Goal: Information Seeking & Learning: Learn about a topic

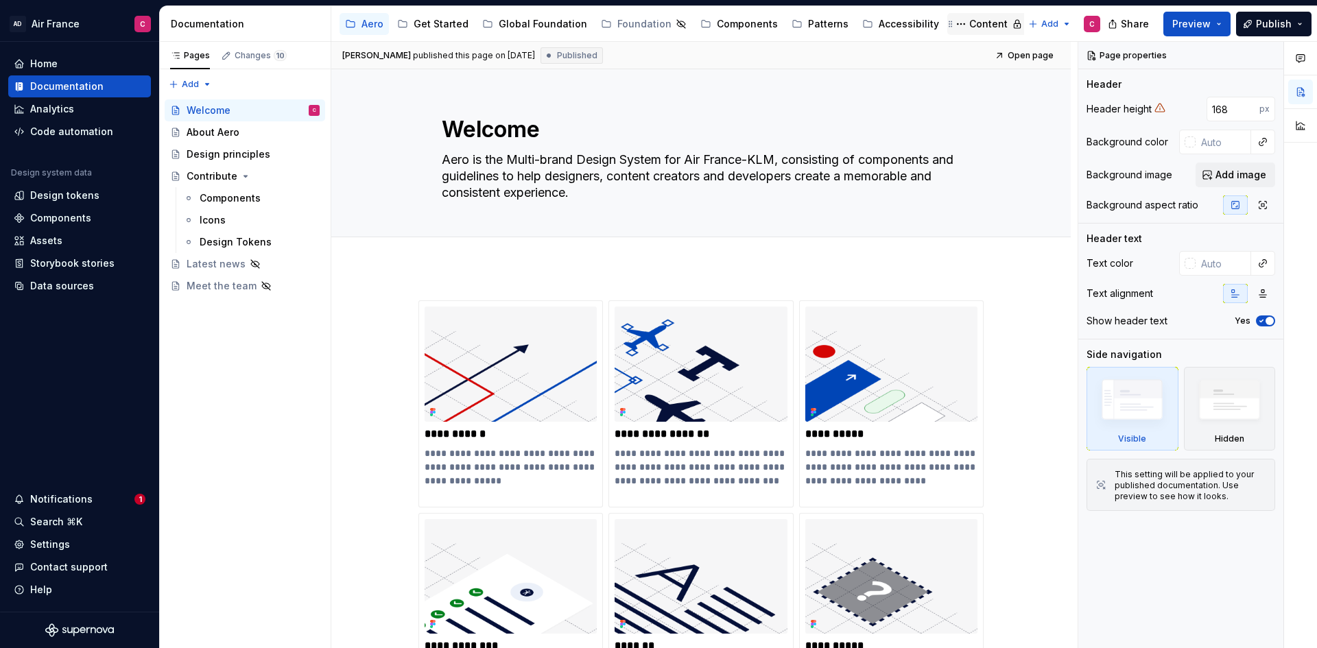
click at [969, 27] on div "Content" at bounding box center [988, 24] width 38 height 14
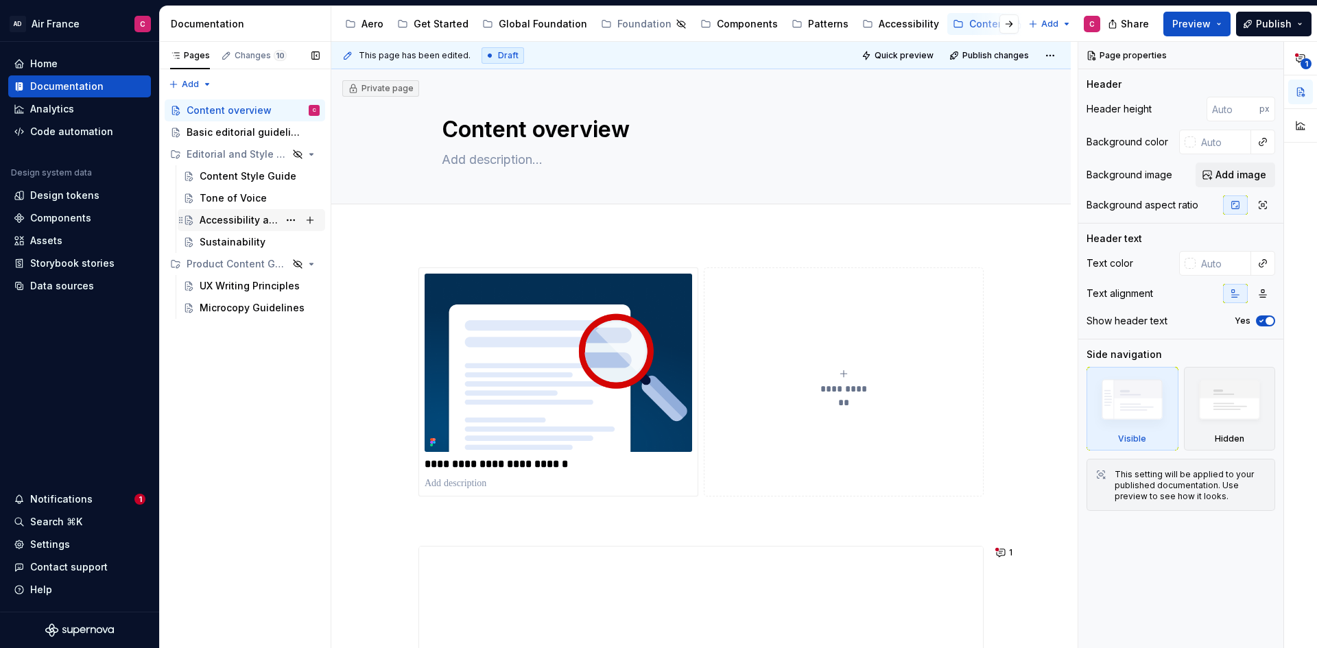
click at [244, 220] on div "Accessibility and Inclusion" at bounding box center [239, 220] width 79 height 14
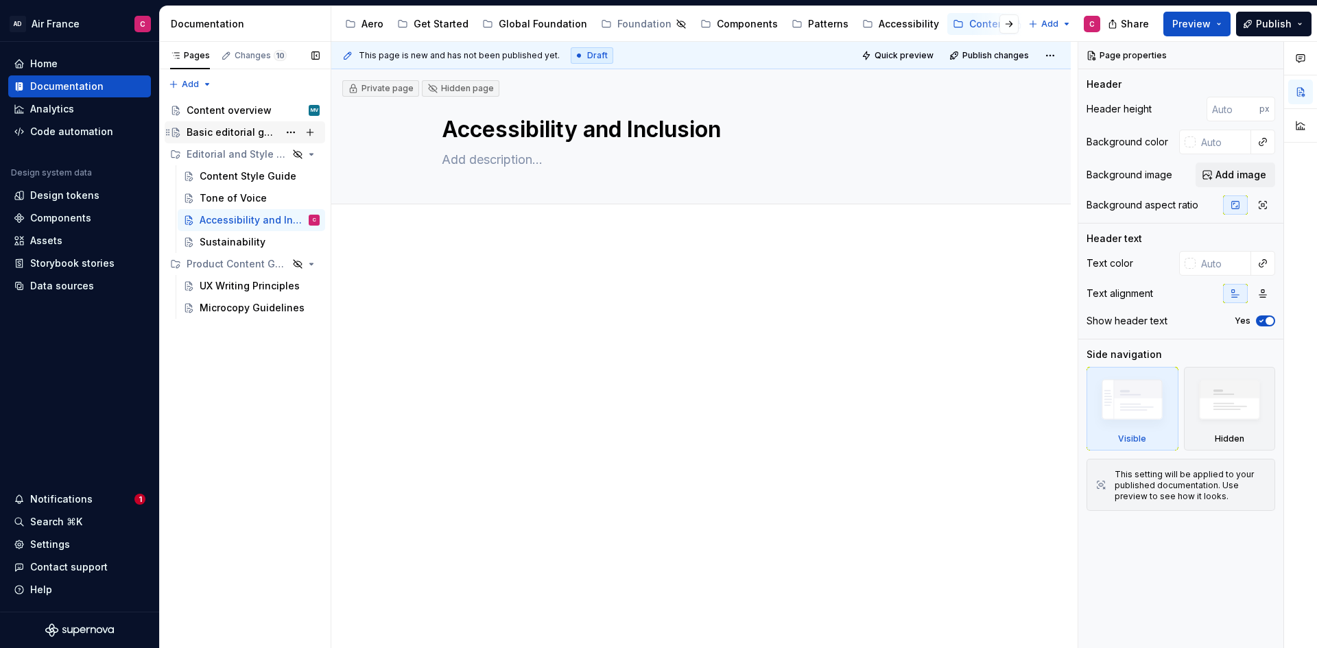
click at [244, 132] on div "Basic editorial guidelines" at bounding box center [233, 133] width 92 height 14
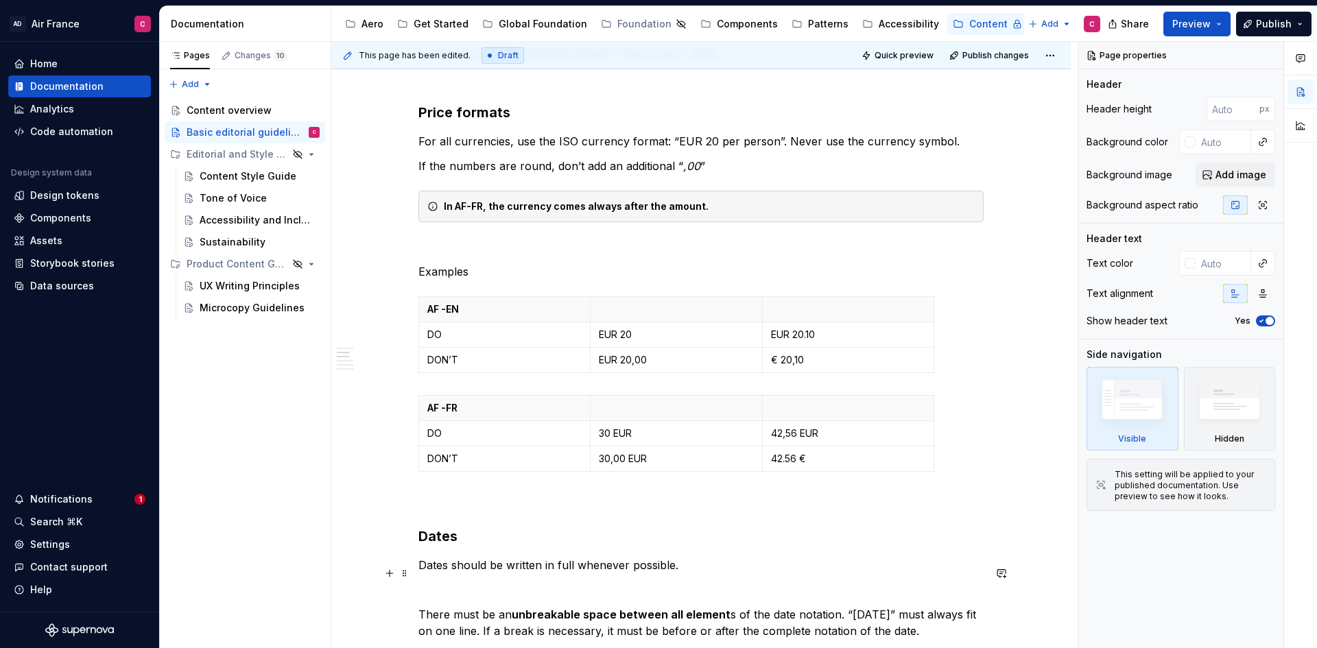
scroll to position [960, 0]
type textarea "*"
